Goal: Task Accomplishment & Management: Manage account settings

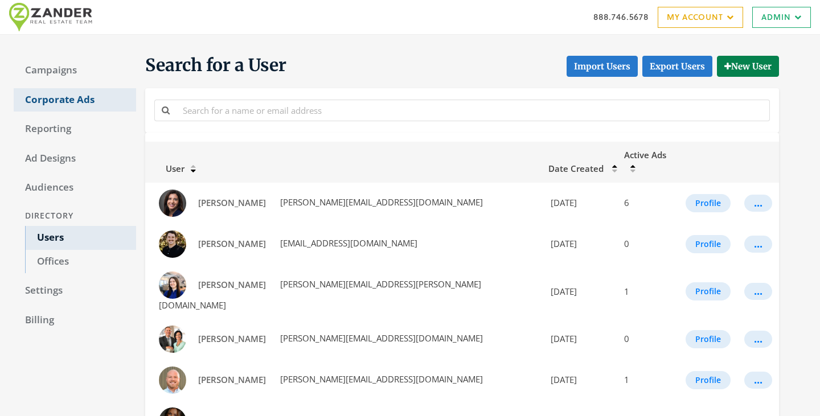
click at [30, 88] on link "Corporate Ads" at bounding box center [75, 100] width 122 height 24
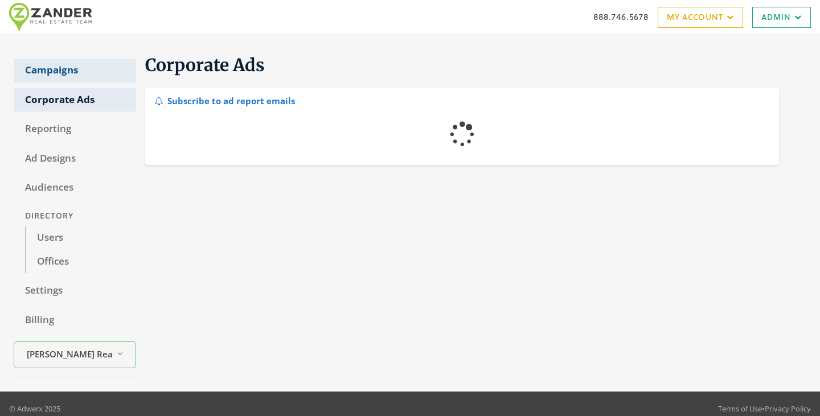
click at [37, 68] on link "Campaigns" at bounding box center [75, 71] width 122 height 24
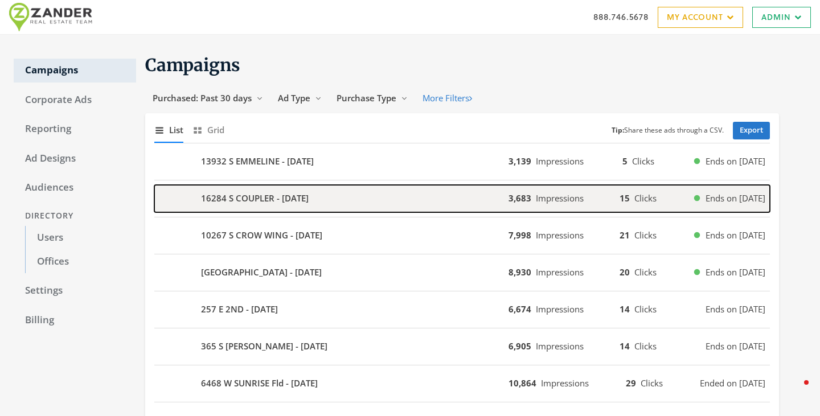
click at [331, 202] on div "16284 S COUPLER - 2025-08-13" at bounding box center [331, 198] width 354 height 27
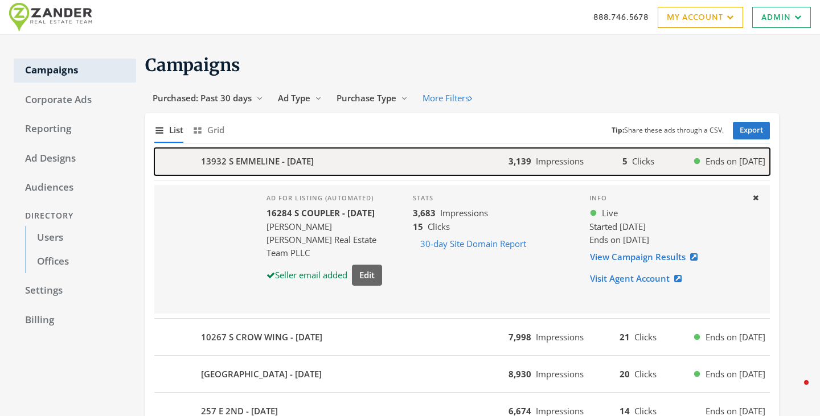
click at [314, 162] on b "13932 S EMMELINE - 2025-08-14" at bounding box center [257, 161] width 113 height 13
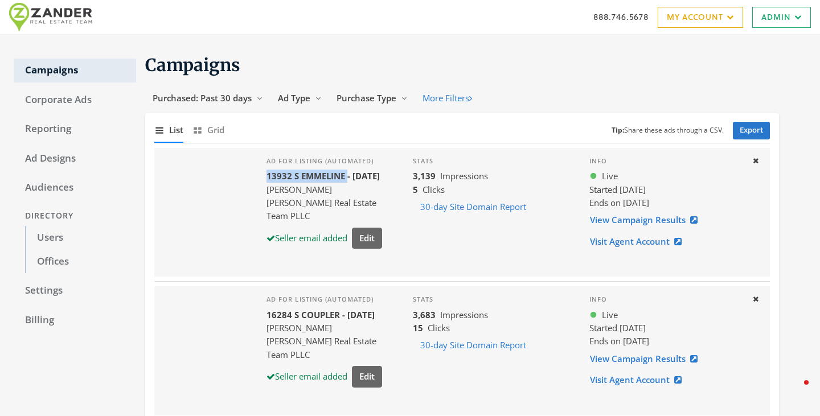
drag, startPoint x: 348, startPoint y: 174, endPoint x: 269, endPoint y: 178, distance: 78.6
click at [269, 178] on b "13932 S EMMELINE - 2025-08-14" at bounding box center [322, 175] width 113 height 11
copy b "13932 S EMMELINE"
click at [646, 219] on link "View Campaign Results" at bounding box center [647, 219] width 116 height 21
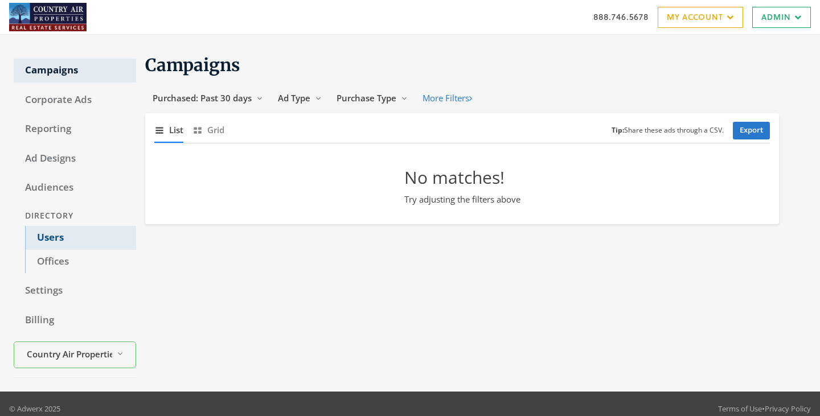
click at [41, 239] on link "Users" at bounding box center [80, 238] width 111 height 24
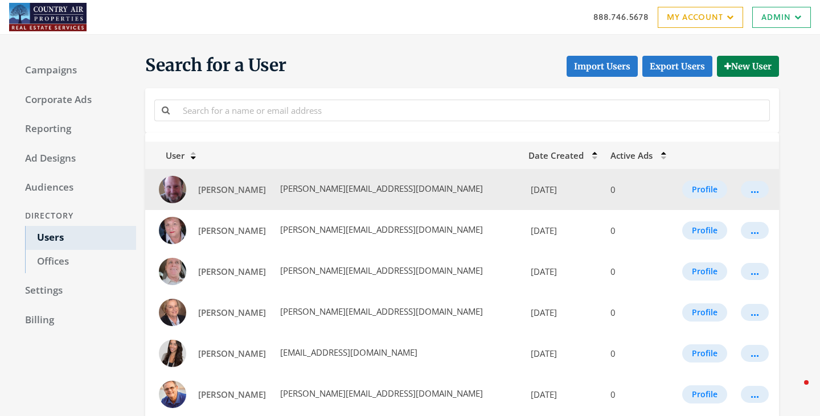
scroll to position [659, 0]
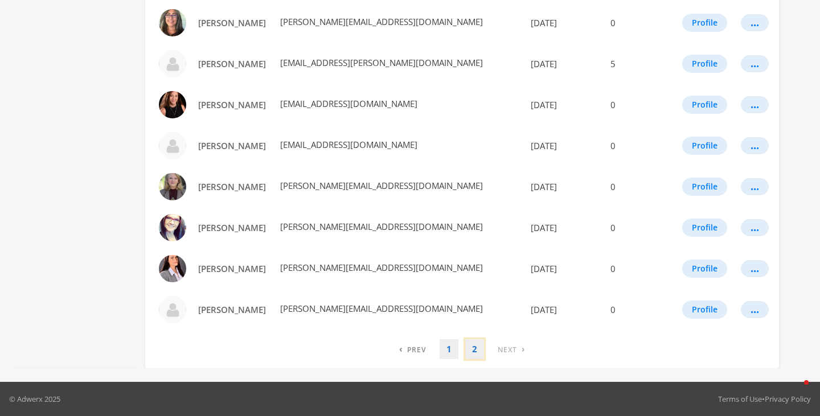
click at [470, 353] on link "2" at bounding box center [474, 349] width 19 height 20
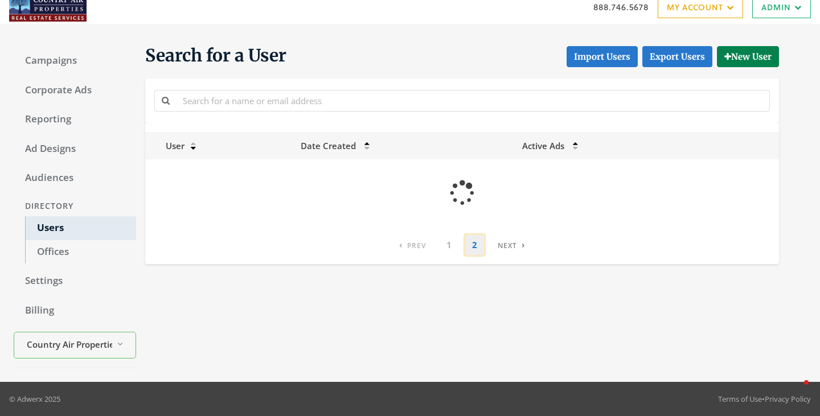
scroll to position [0, 0]
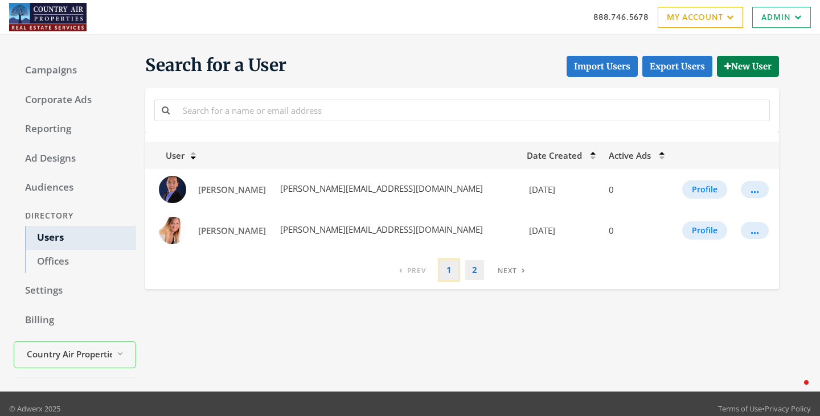
click at [446, 272] on link "1" at bounding box center [448, 270] width 19 height 20
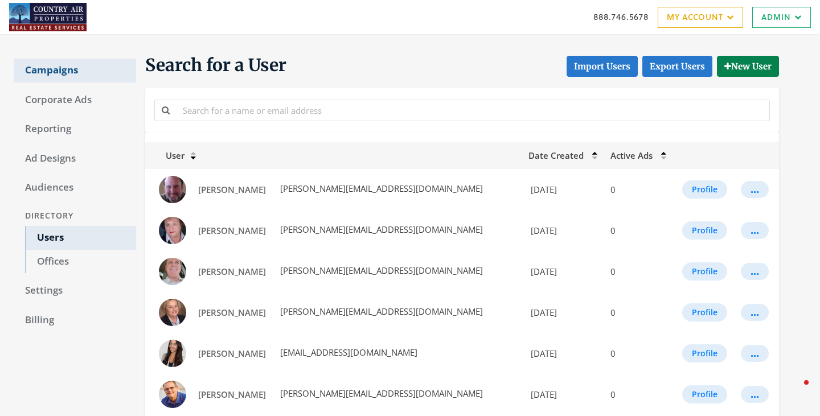
click at [38, 69] on link "Campaigns" at bounding box center [75, 71] width 122 height 24
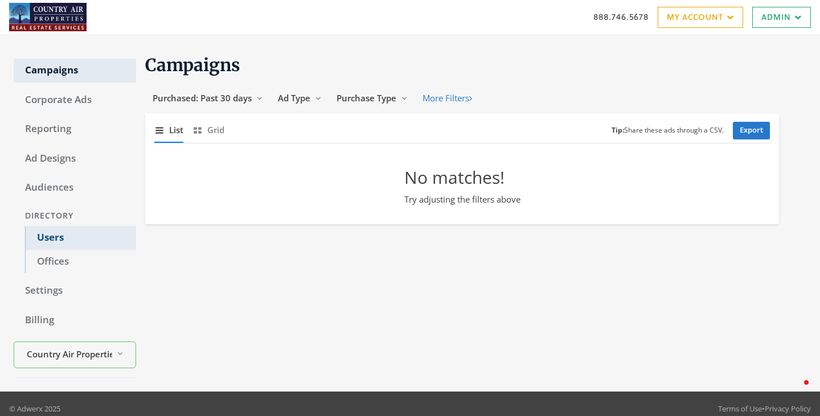
click at [53, 236] on link "Users" at bounding box center [80, 238] width 111 height 24
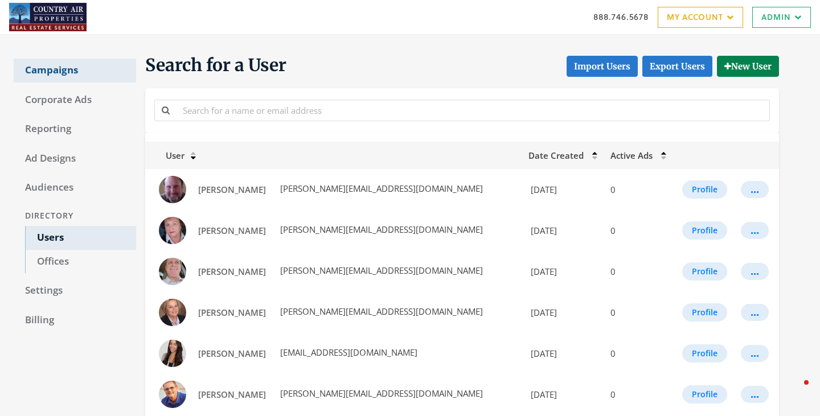
click at [44, 68] on link "Campaigns" at bounding box center [75, 71] width 122 height 24
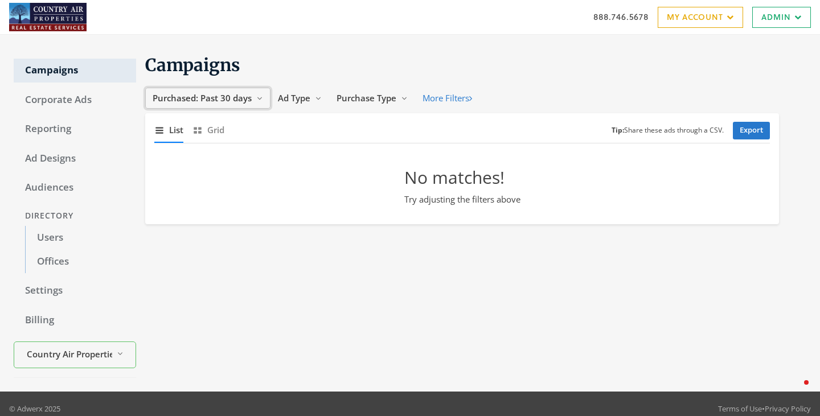
click at [201, 102] on span "Purchased: Past 30 days" at bounding box center [202, 97] width 99 height 11
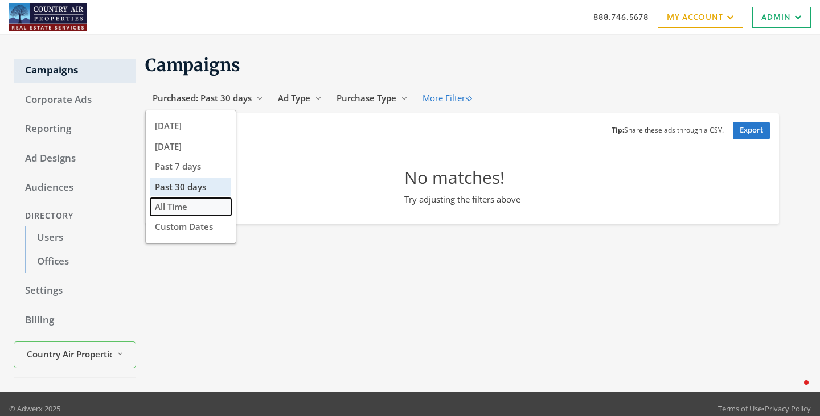
click at [194, 203] on button "All Time" at bounding box center [190, 207] width 81 height 18
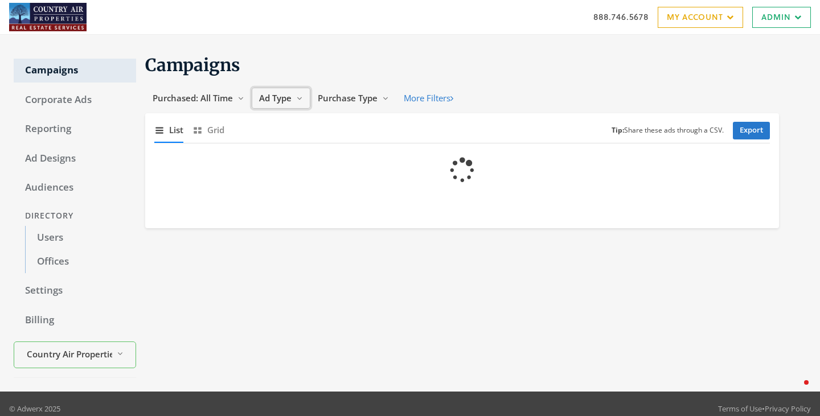
click at [289, 102] on span "Ad Type" at bounding box center [275, 97] width 32 height 11
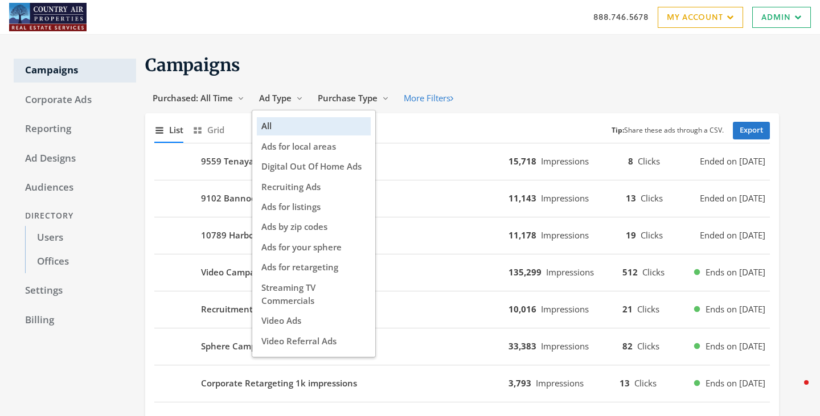
click at [402, 63] on h1 "Campaigns" at bounding box center [462, 65] width 634 height 22
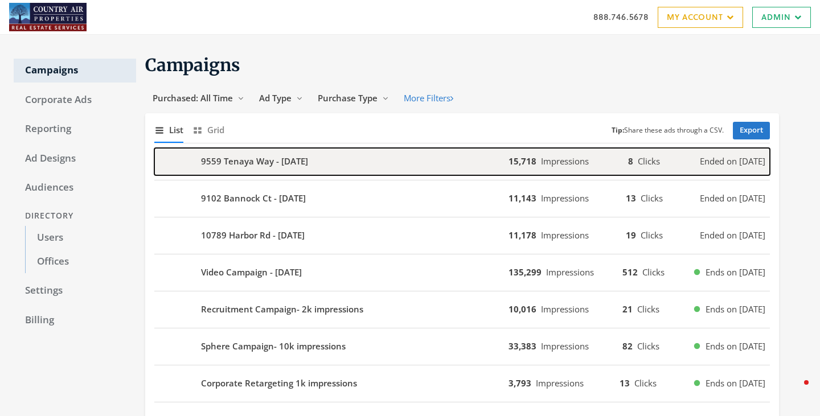
click at [341, 168] on div "9559 Tenaya Way - [DATE]" at bounding box center [331, 161] width 354 height 27
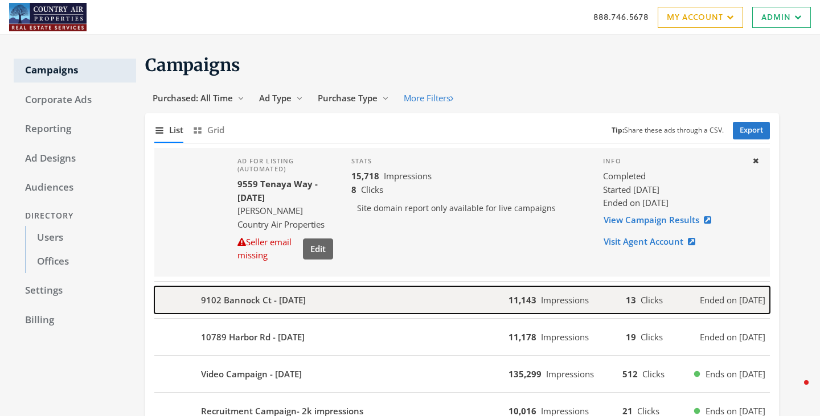
click at [306, 301] on b "9102 Bannock Ct - [DATE]" at bounding box center [253, 300] width 105 height 13
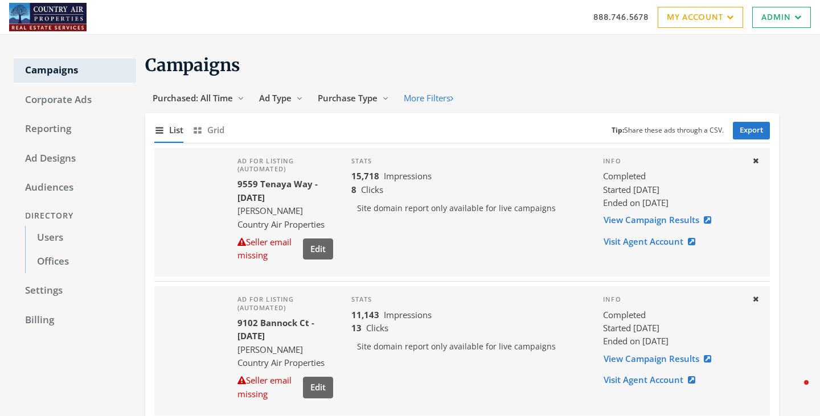
scroll to position [105, 0]
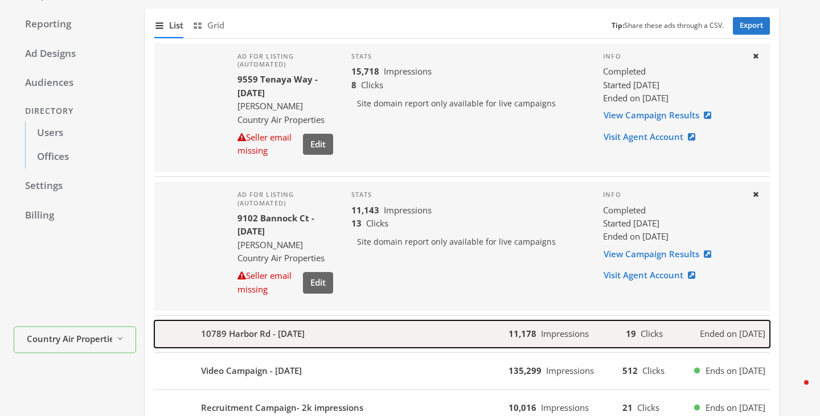
click at [298, 332] on b "10789 Harbor Rd - [DATE]" at bounding box center [253, 333] width 104 height 13
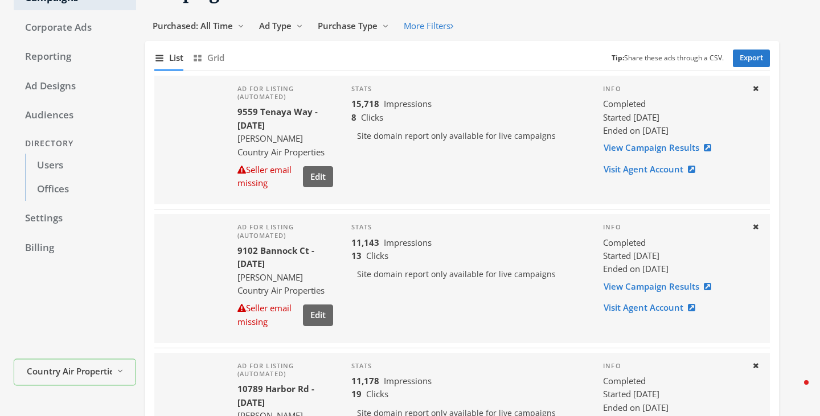
scroll to position [0, 0]
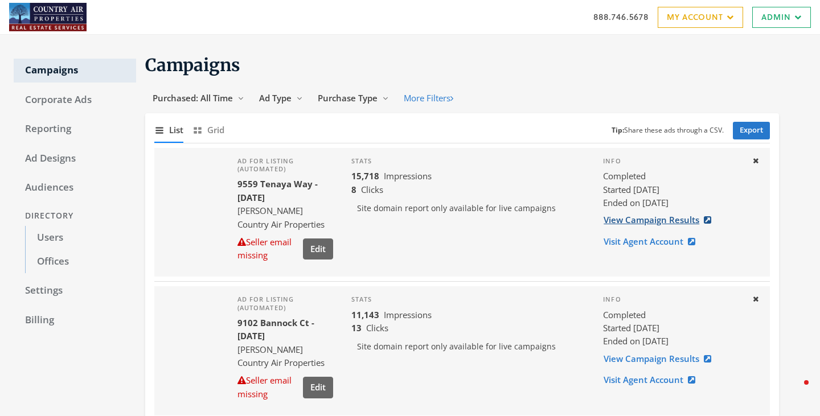
click at [671, 223] on link "View Campaign Results" at bounding box center [661, 219] width 116 height 21
